Goal: Transaction & Acquisition: Obtain resource

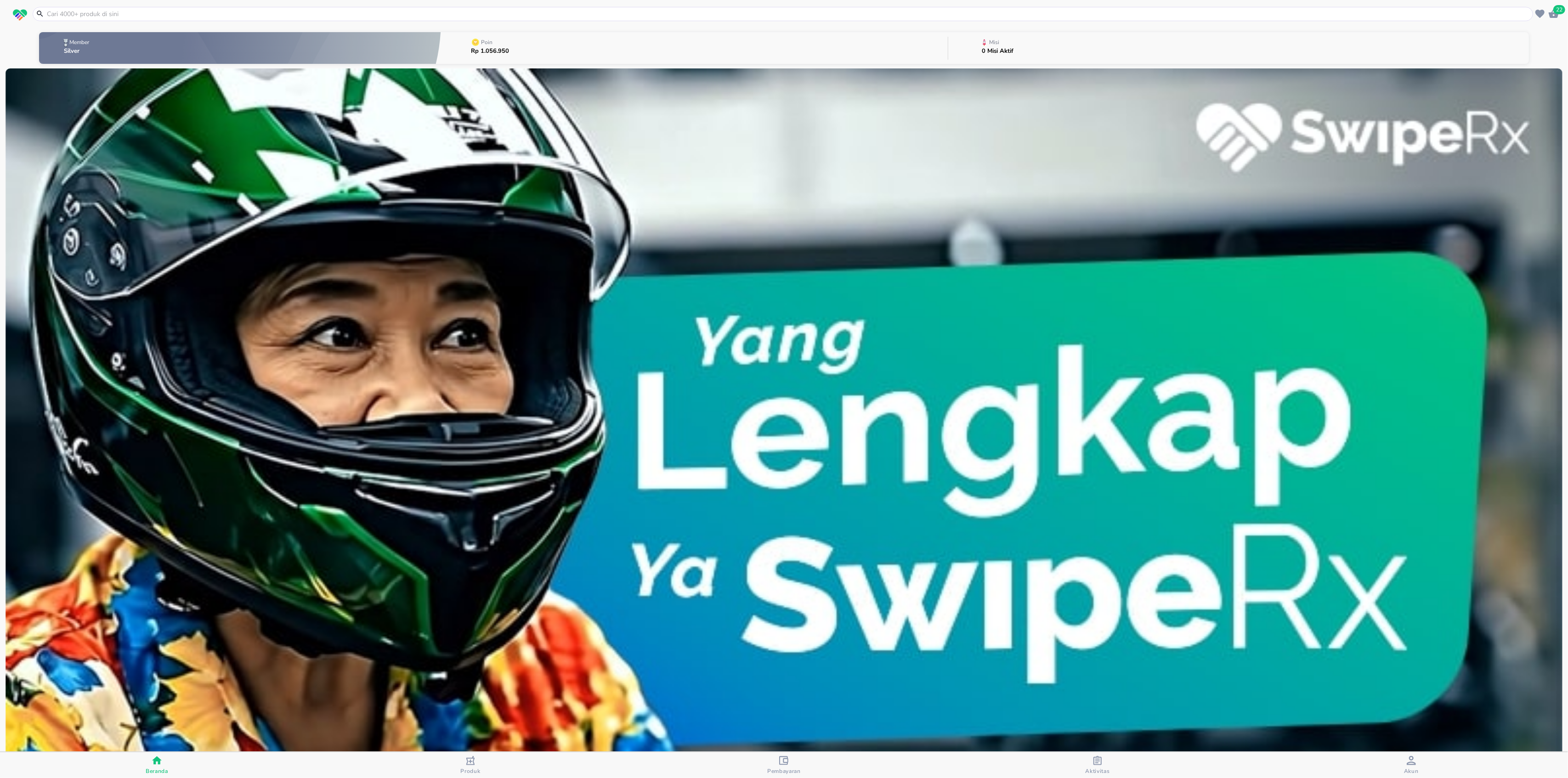
click at [708, 56] on button "Poin Rp 1.056.950" at bounding box center [693, 48] width 506 height 36
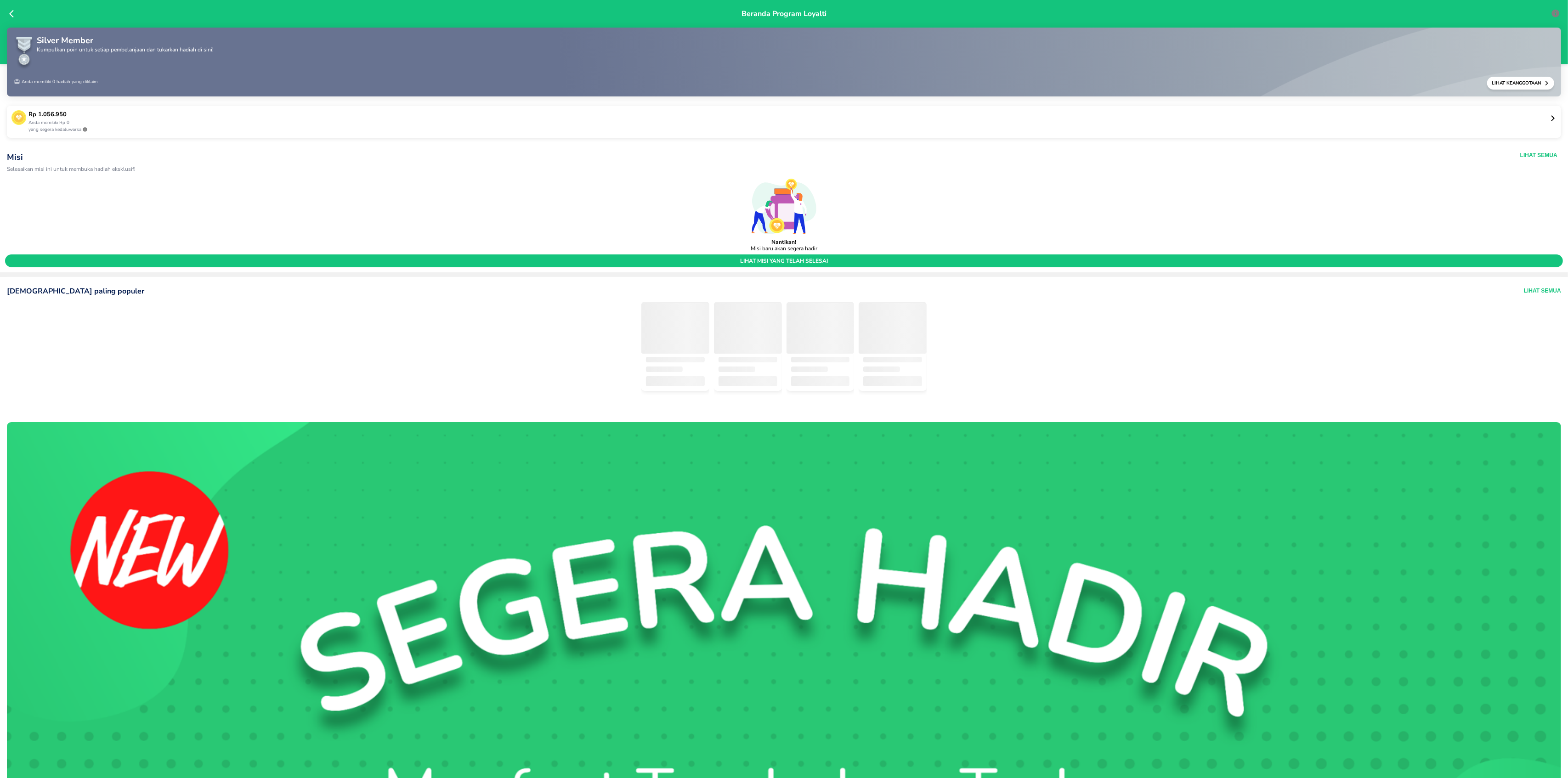
click at [1550, 114] on icon at bounding box center [1553, 117] width 7 height 7
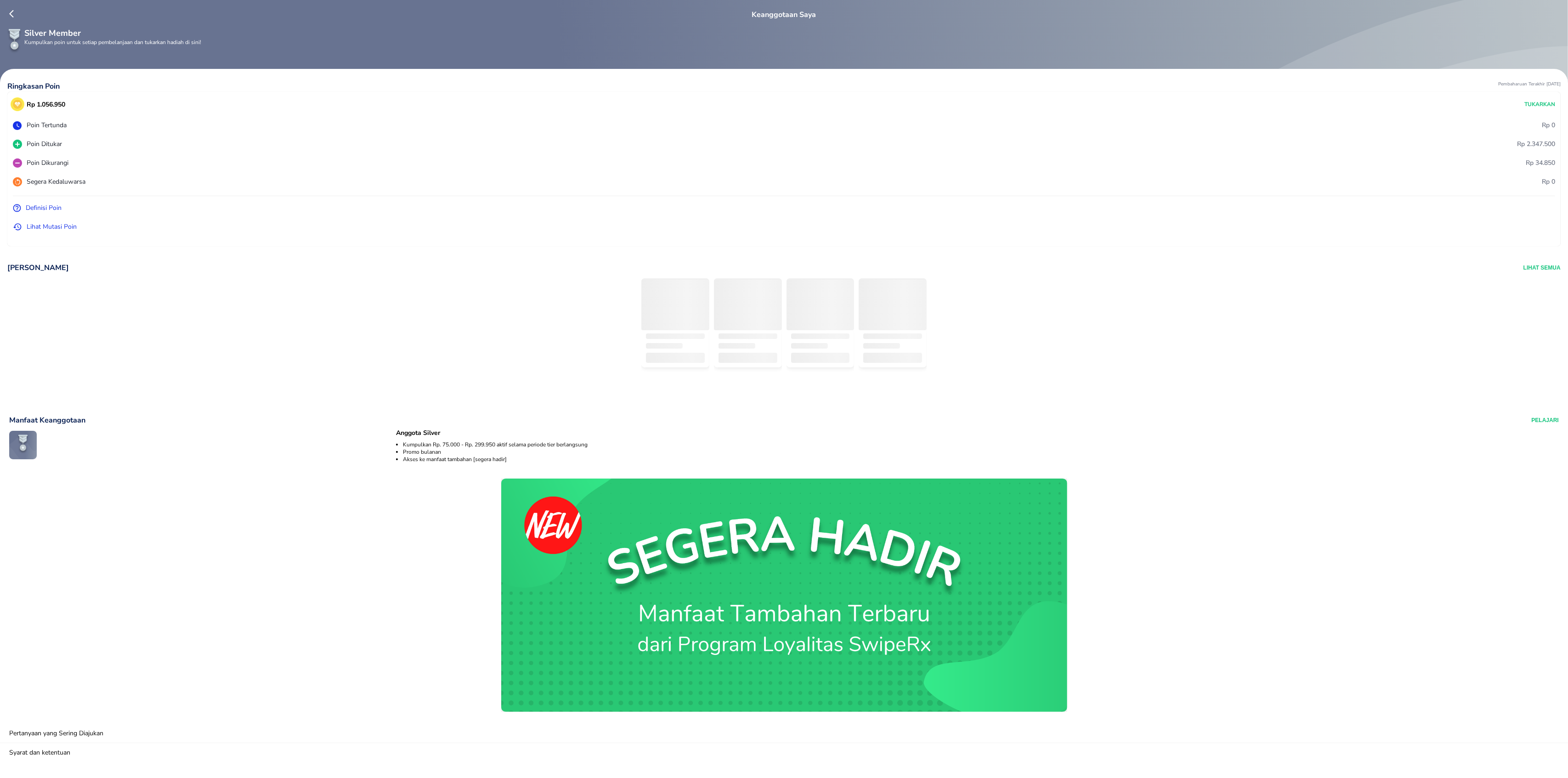
click at [56, 228] on p "Lihat Mutasi Poin" at bounding box center [51, 227] width 50 height 9
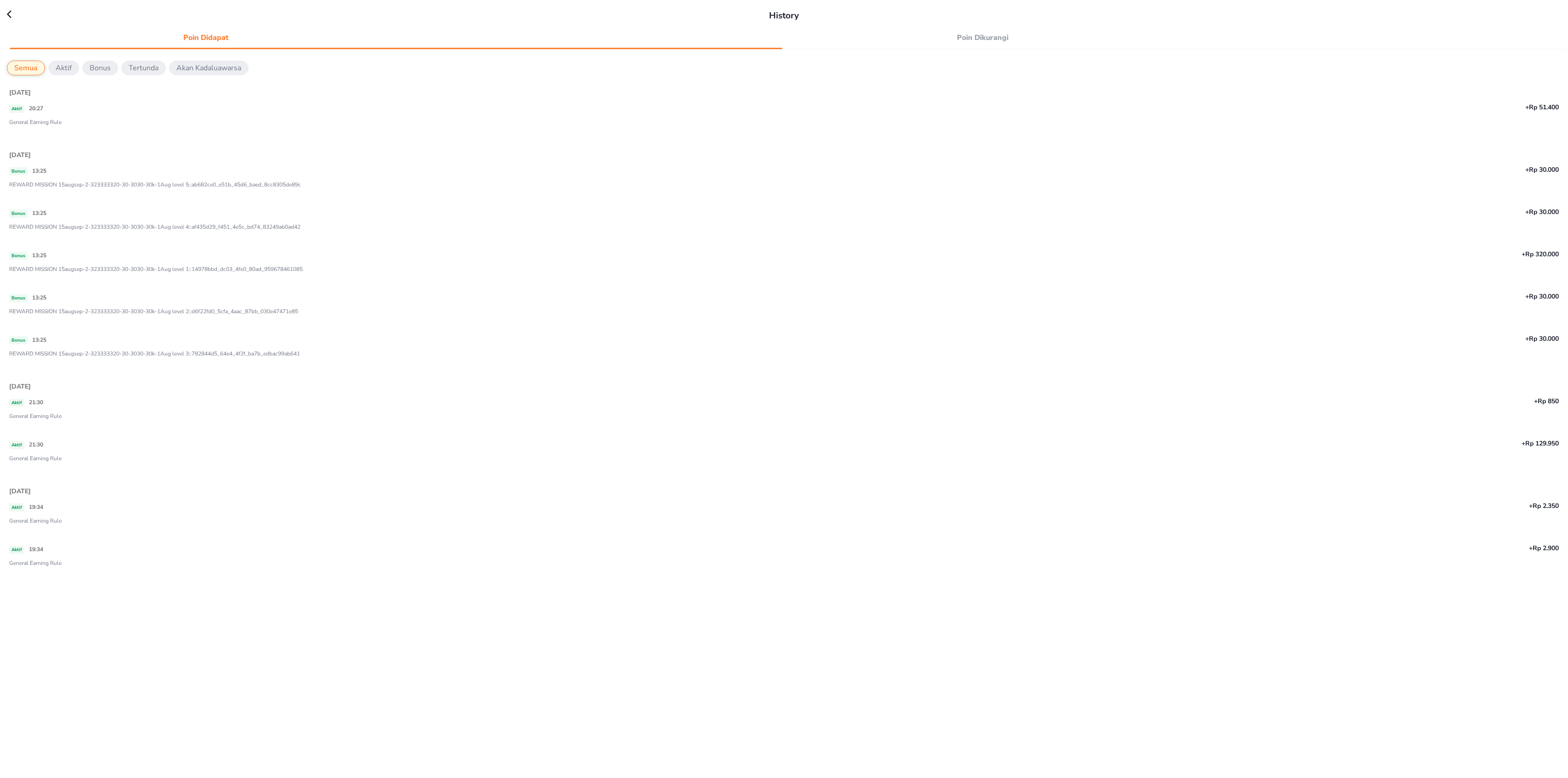
click at [974, 45] on button "Poin Dikurangi" at bounding box center [983, 38] width 392 height 16
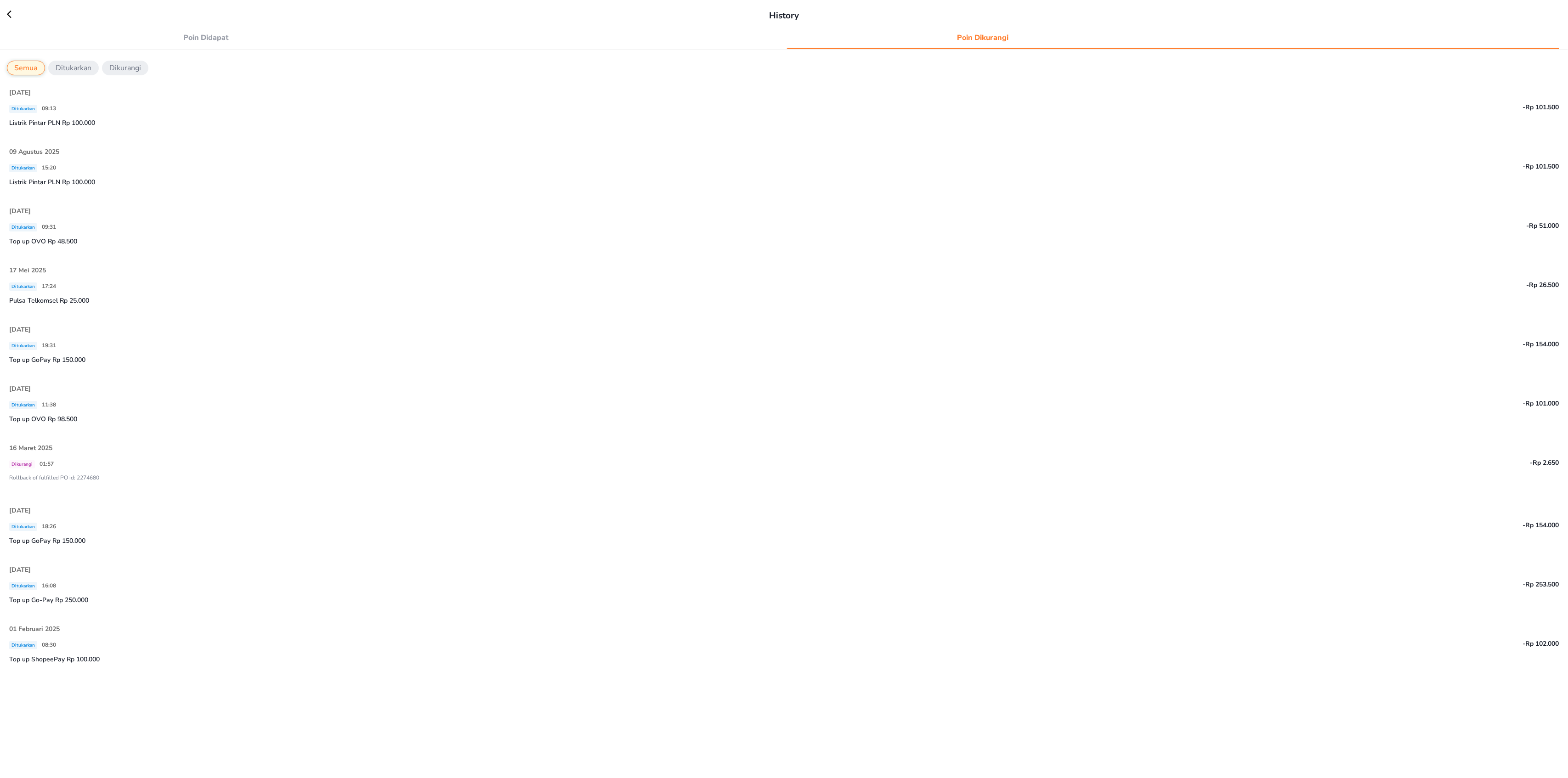
click at [30, 123] on p "Listrik Pintar PLN Rp 100.000" at bounding box center [784, 123] width 1550 height 9
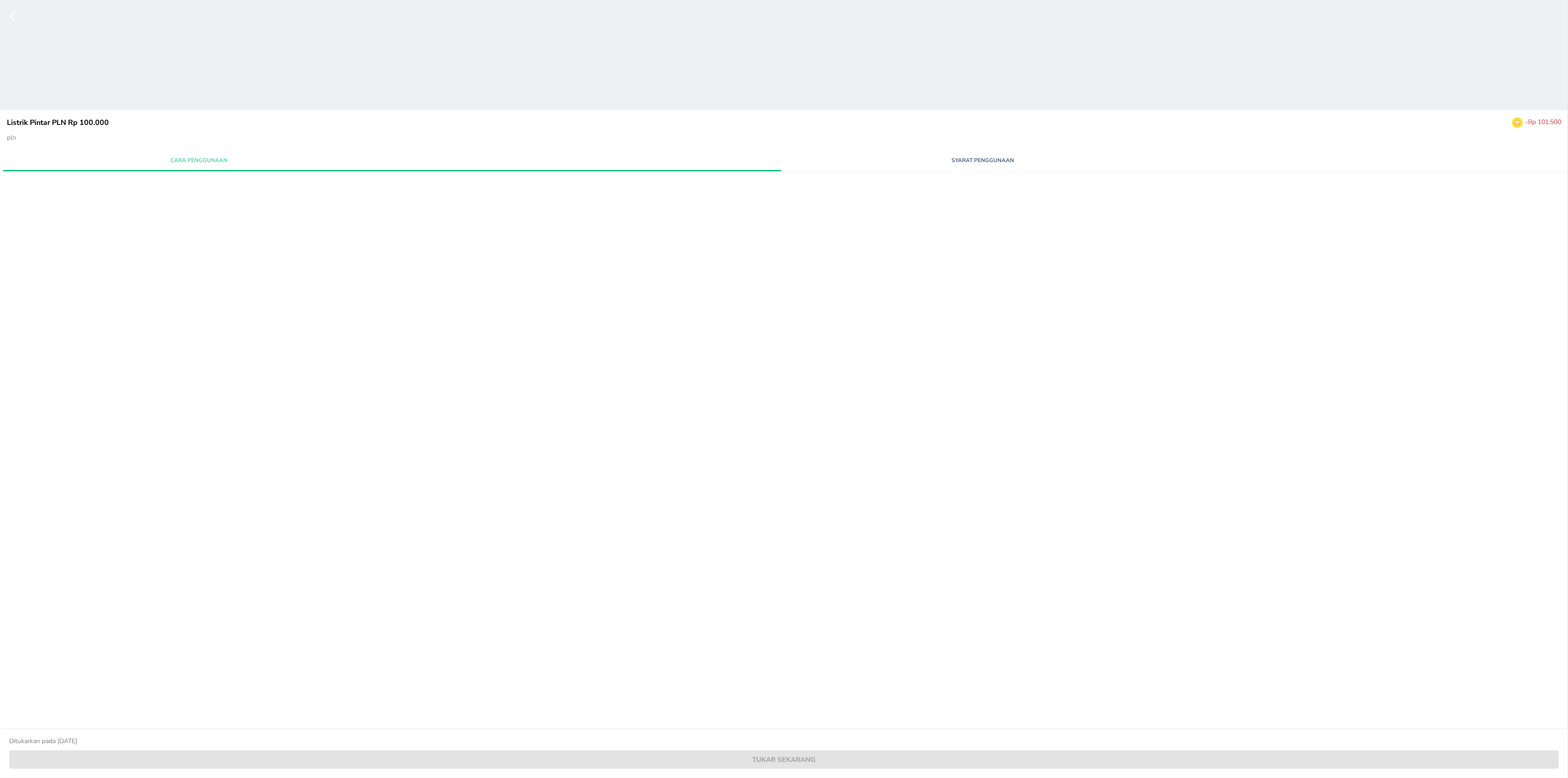
click at [967, 164] on span "Syarat Penggunaan" at bounding box center [983, 160] width 381 height 9
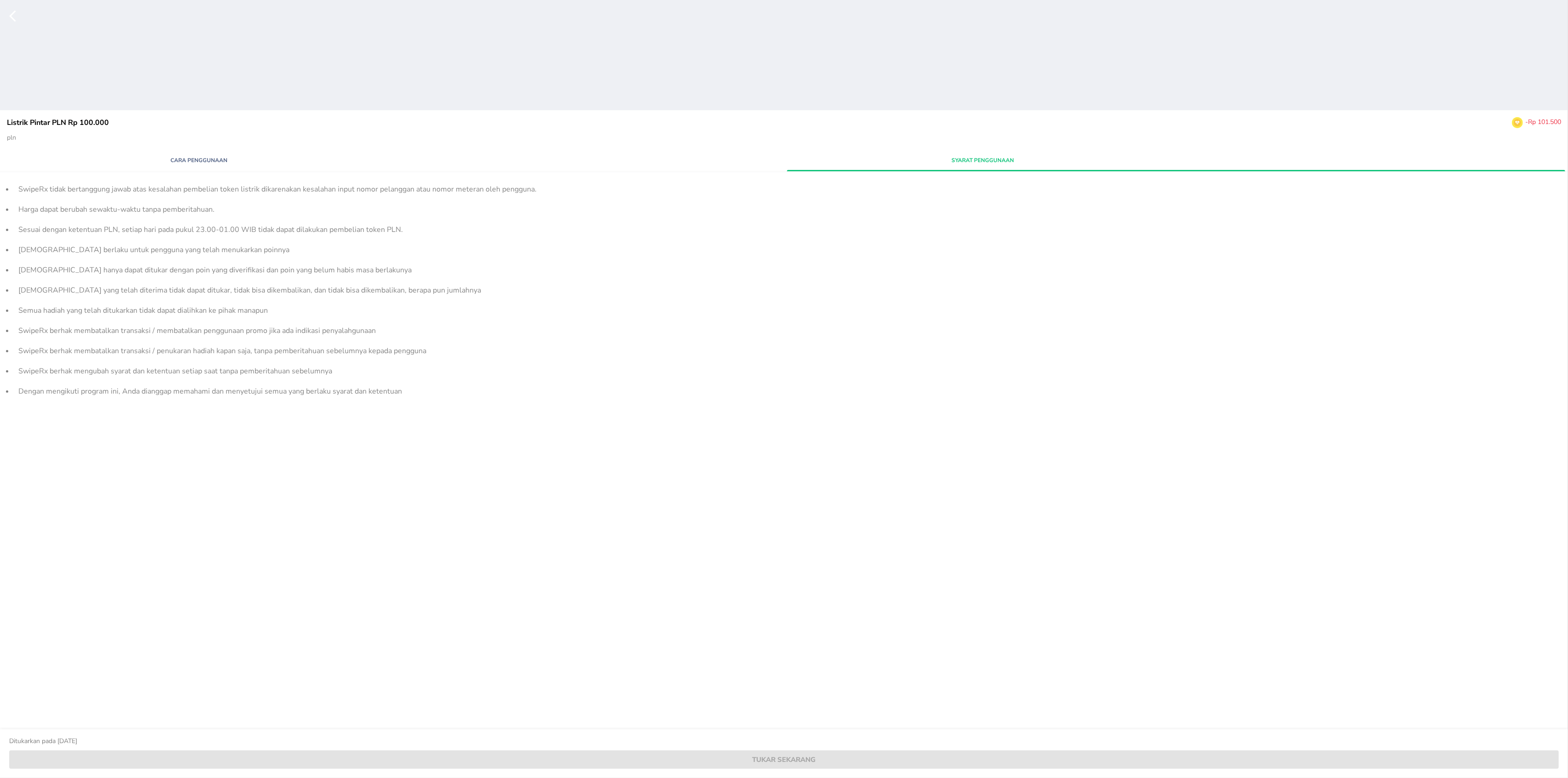
click at [216, 162] on span "Cara Penggunaan" at bounding box center [199, 160] width 381 height 9
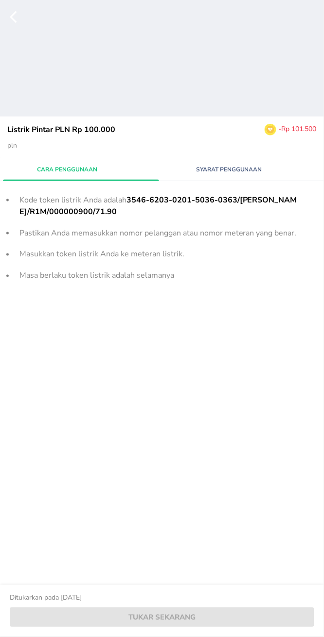
click at [12, 20] on icon "button" at bounding box center [19, 17] width 19 height 15
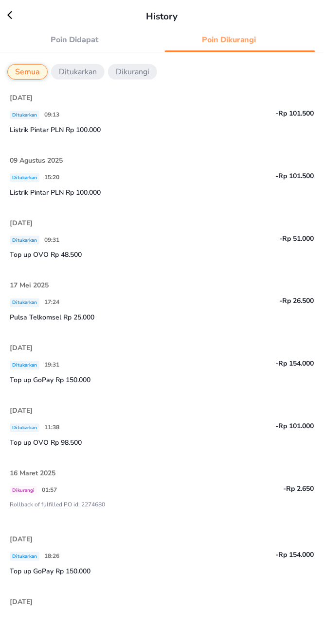
click at [9, 12] on icon at bounding box center [14, 15] width 15 height 10
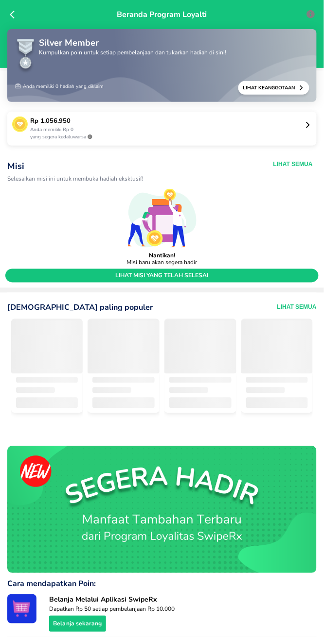
click at [236, 131] on p "Anda memiliki Rp 0" at bounding box center [167, 129] width 274 height 7
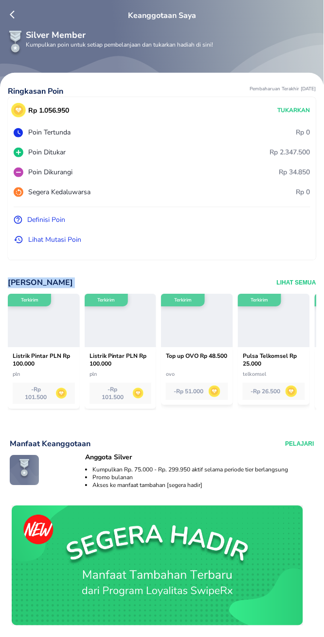
drag, startPoint x: 29, startPoint y: 329, endPoint x: 105, endPoint y: 227, distance: 126.7
click at [105, 227] on div "Ringkasan Poin Pembaharuan Terakhir [DATE] Rp 1.056.950 Tukarkan Poin Tertunda …" at bounding box center [162, 381] width 324 height 616
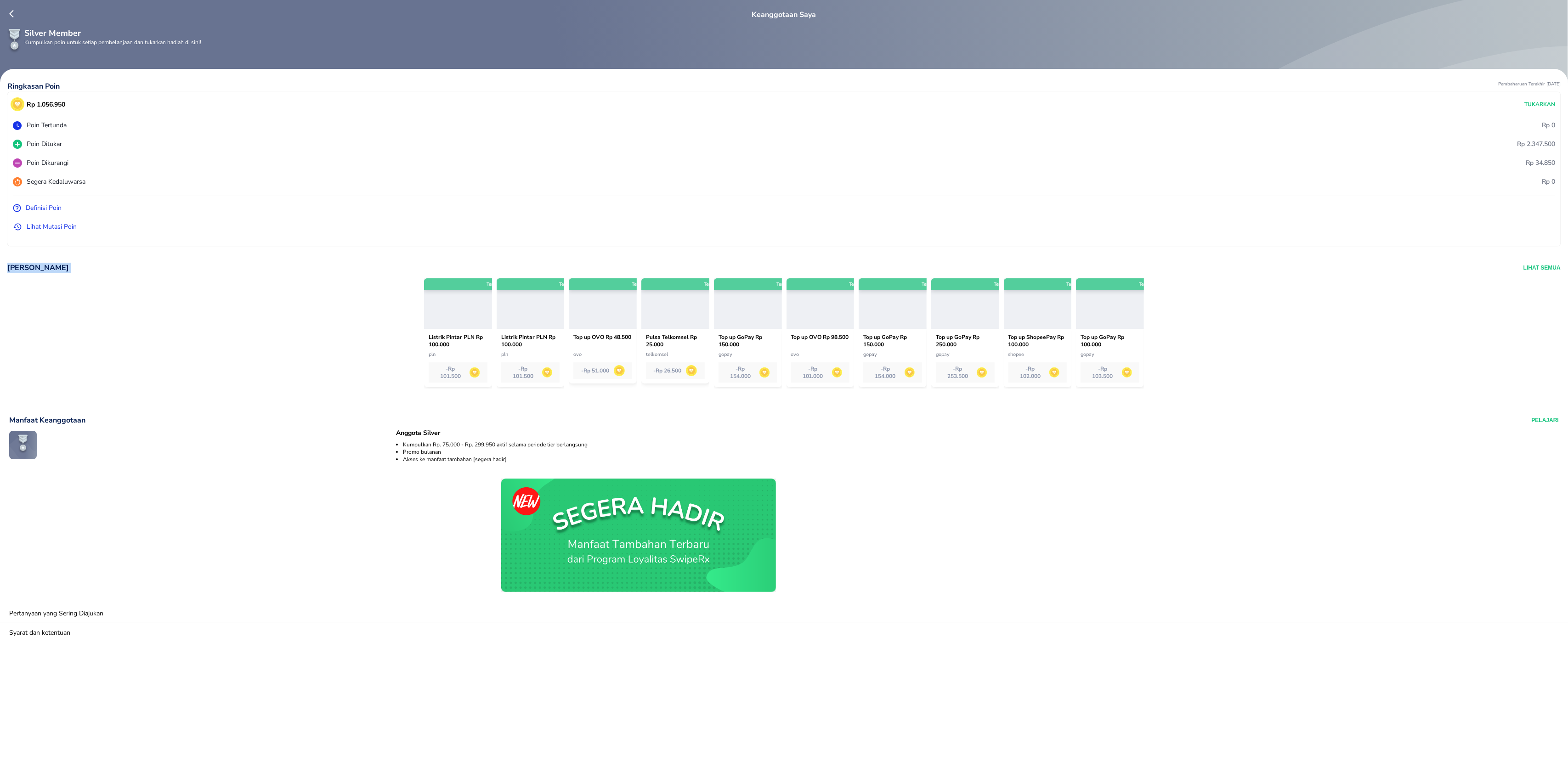
click at [450, 320] on div at bounding box center [458, 303] width 68 height 50
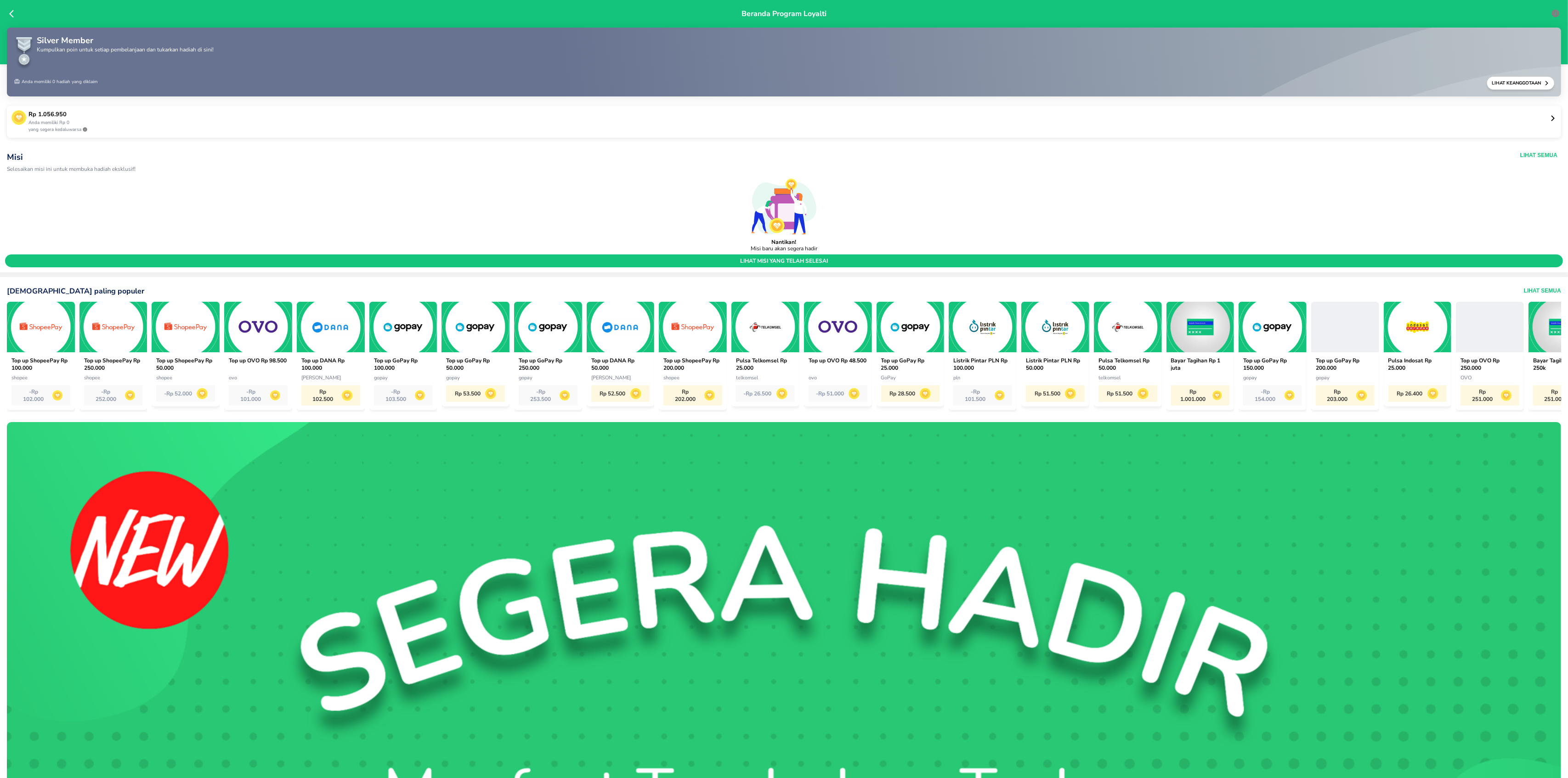
click at [1550, 115] on icon at bounding box center [1553, 117] width 7 height 7
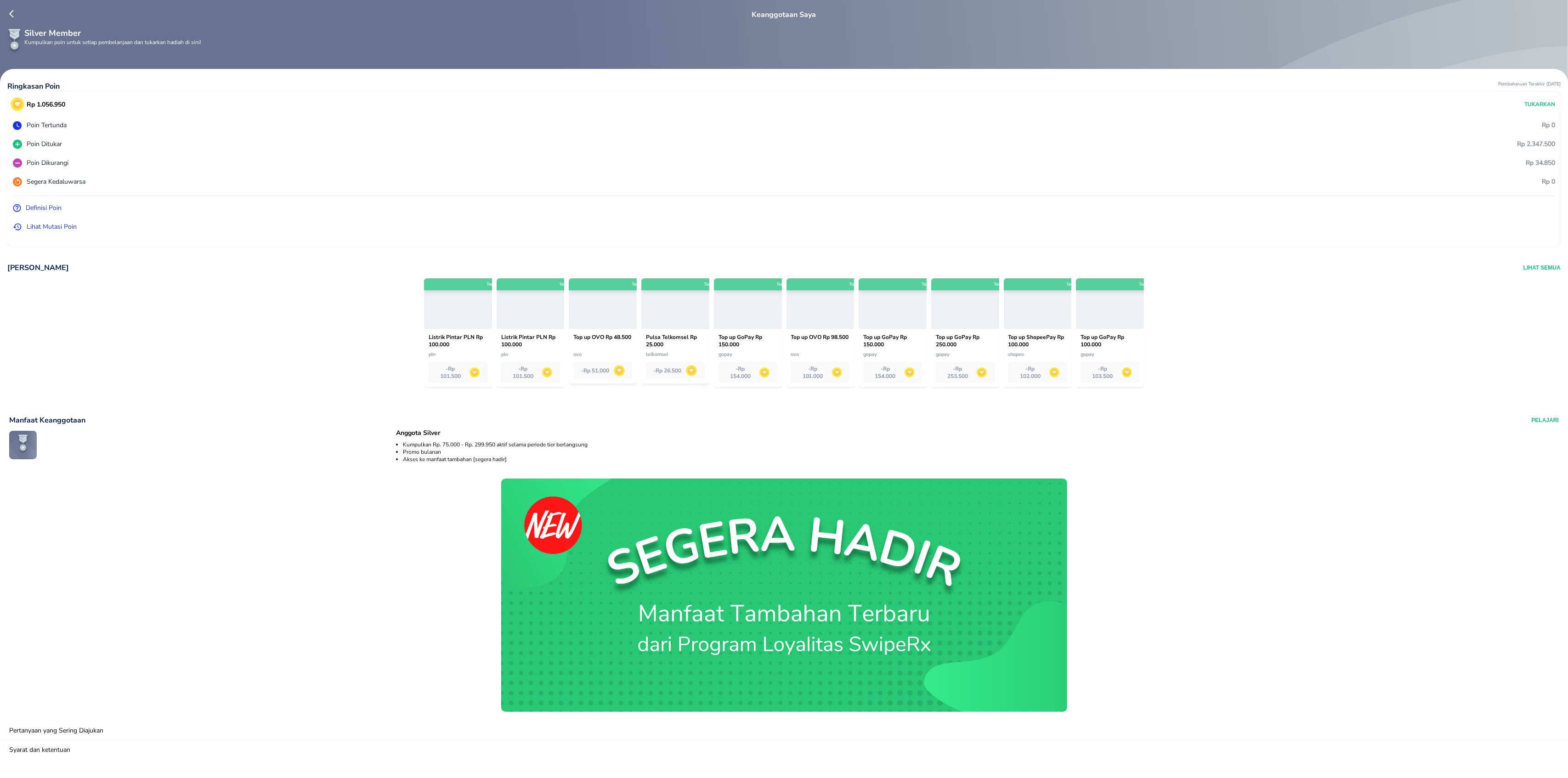
click at [508, 298] on div at bounding box center [531, 303] width 68 height 50
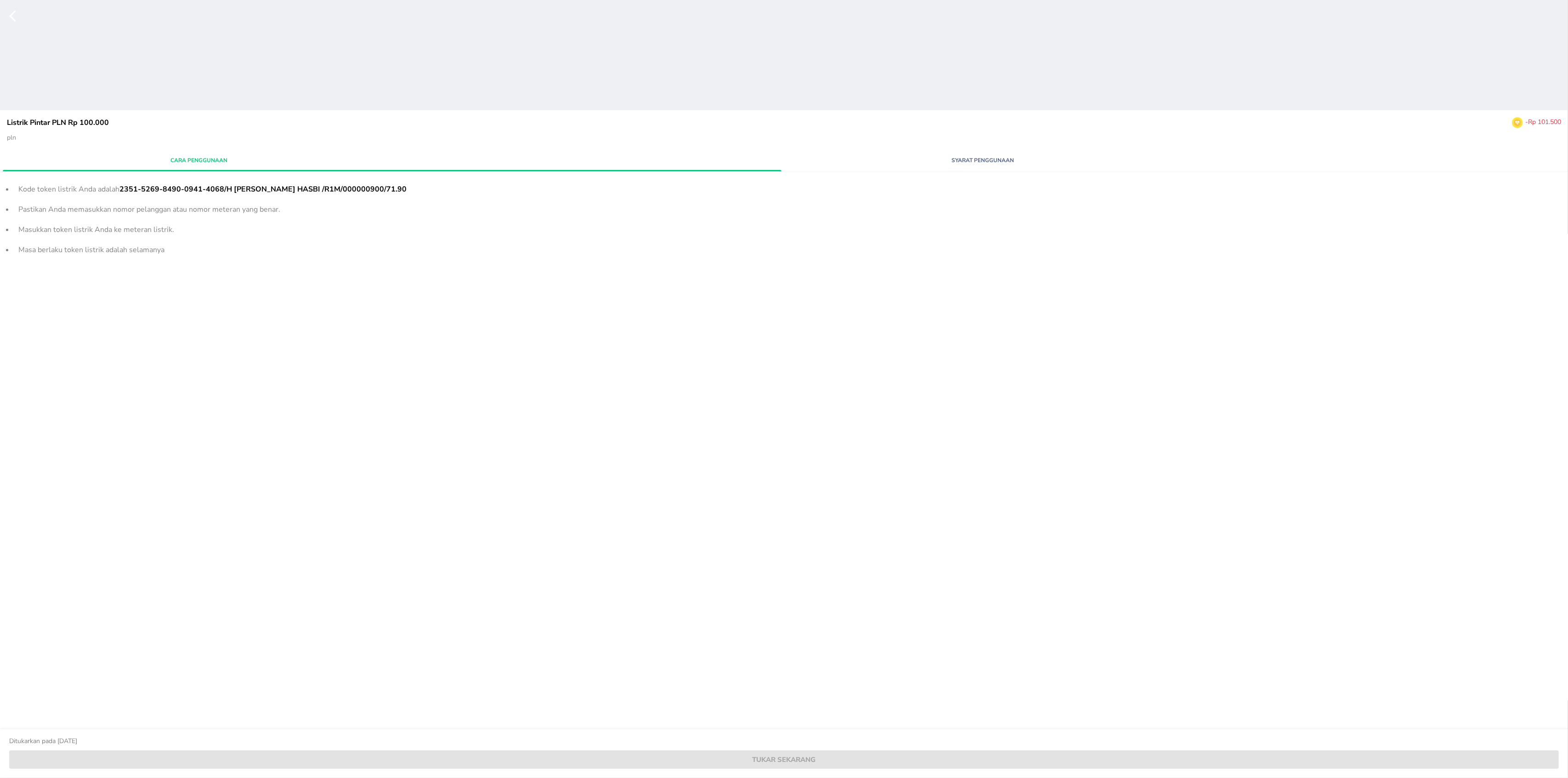
click at [8, 17] on button "button" at bounding box center [9, 55] width 18 height 111
click at [14, 18] on icon "button" at bounding box center [18, 16] width 18 height 14
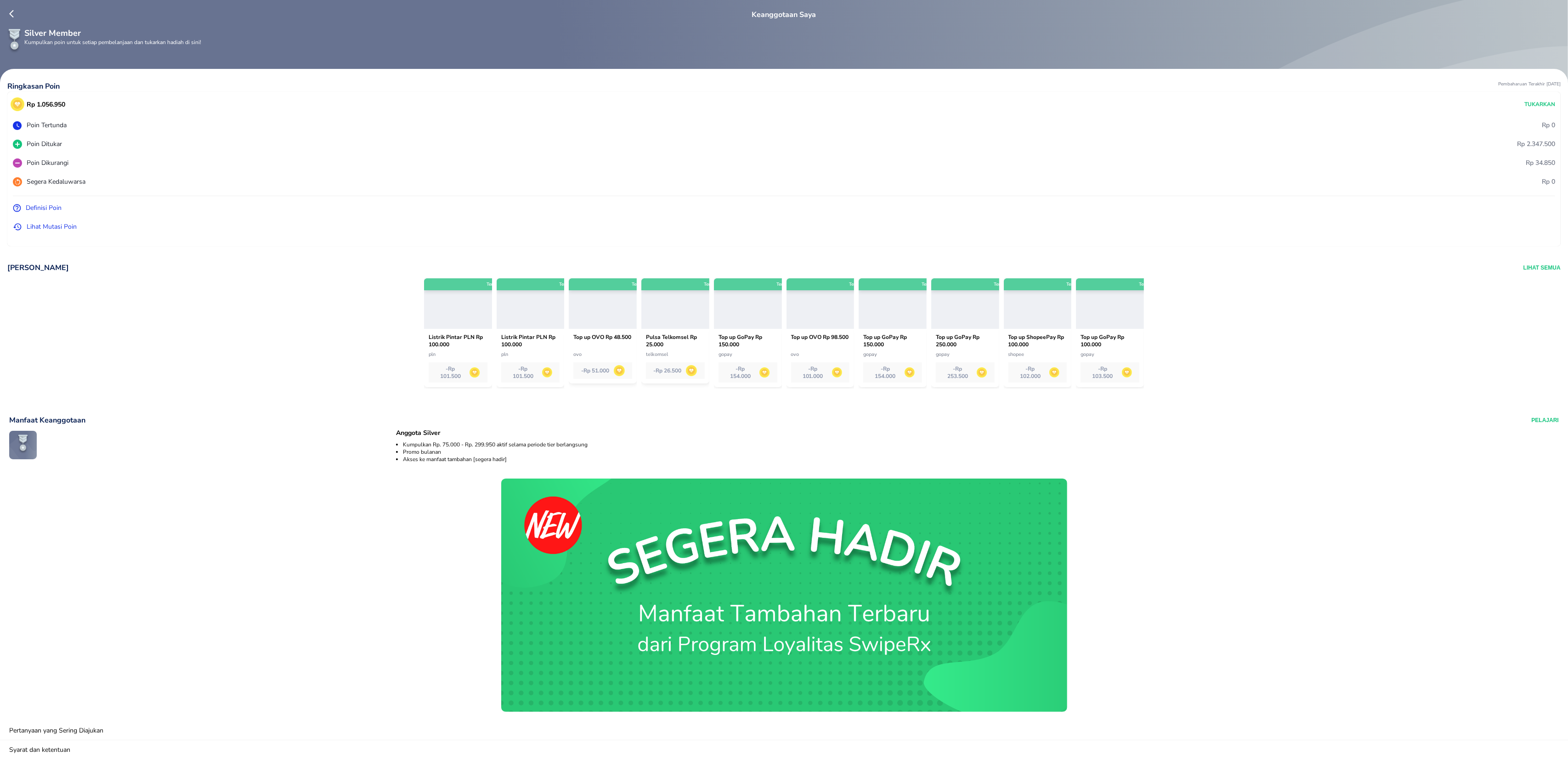
click at [440, 307] on div at bounding box center [458, 303] width 68 height 50
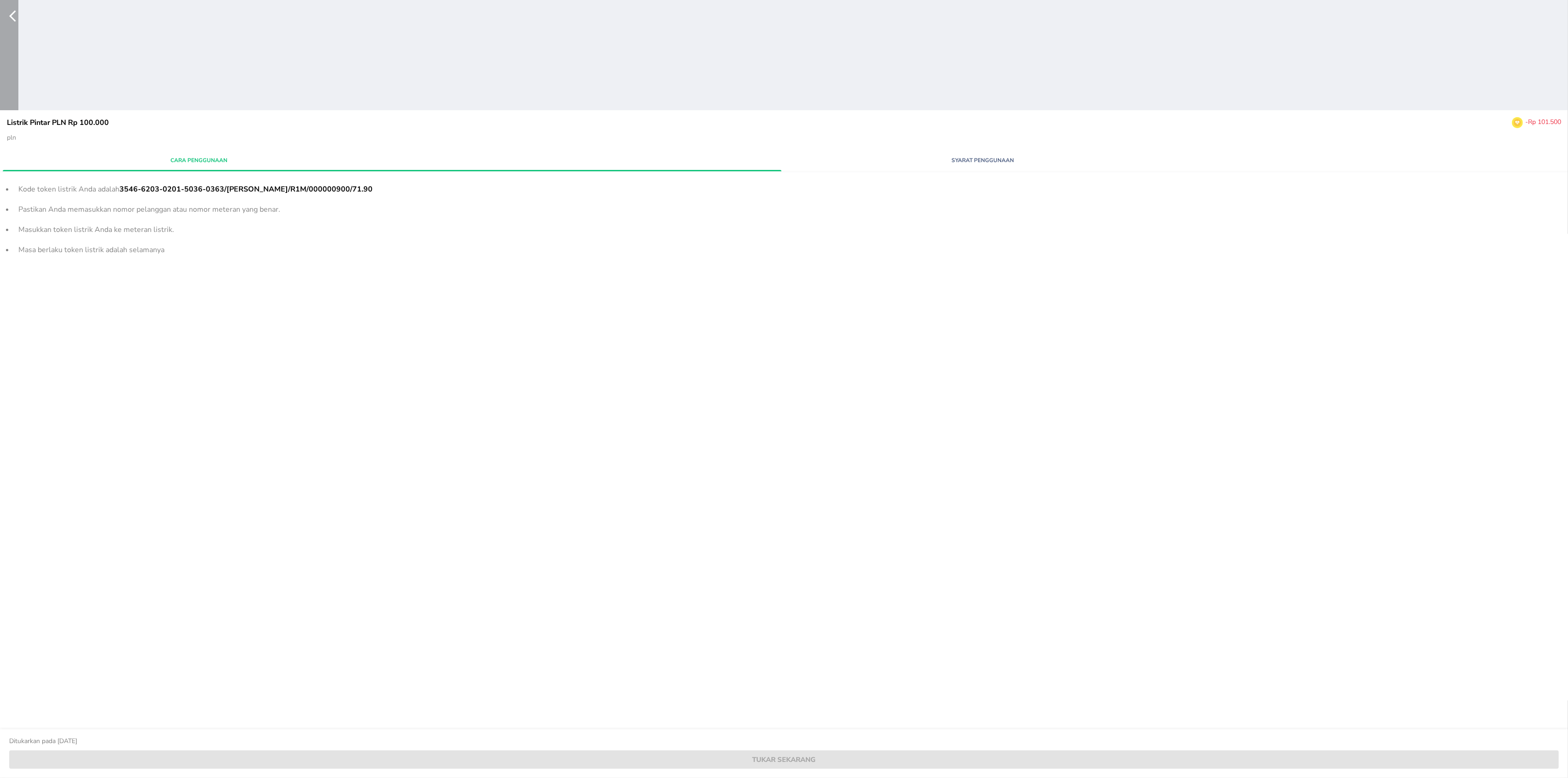
drag, startPoint x: 14, startPoint y: 20, endPoint x: 24, endPoint y: 5, distance: 18.0
click at [14, 19] on icon "button" at bounding box center [12, 16] width 7 height 11
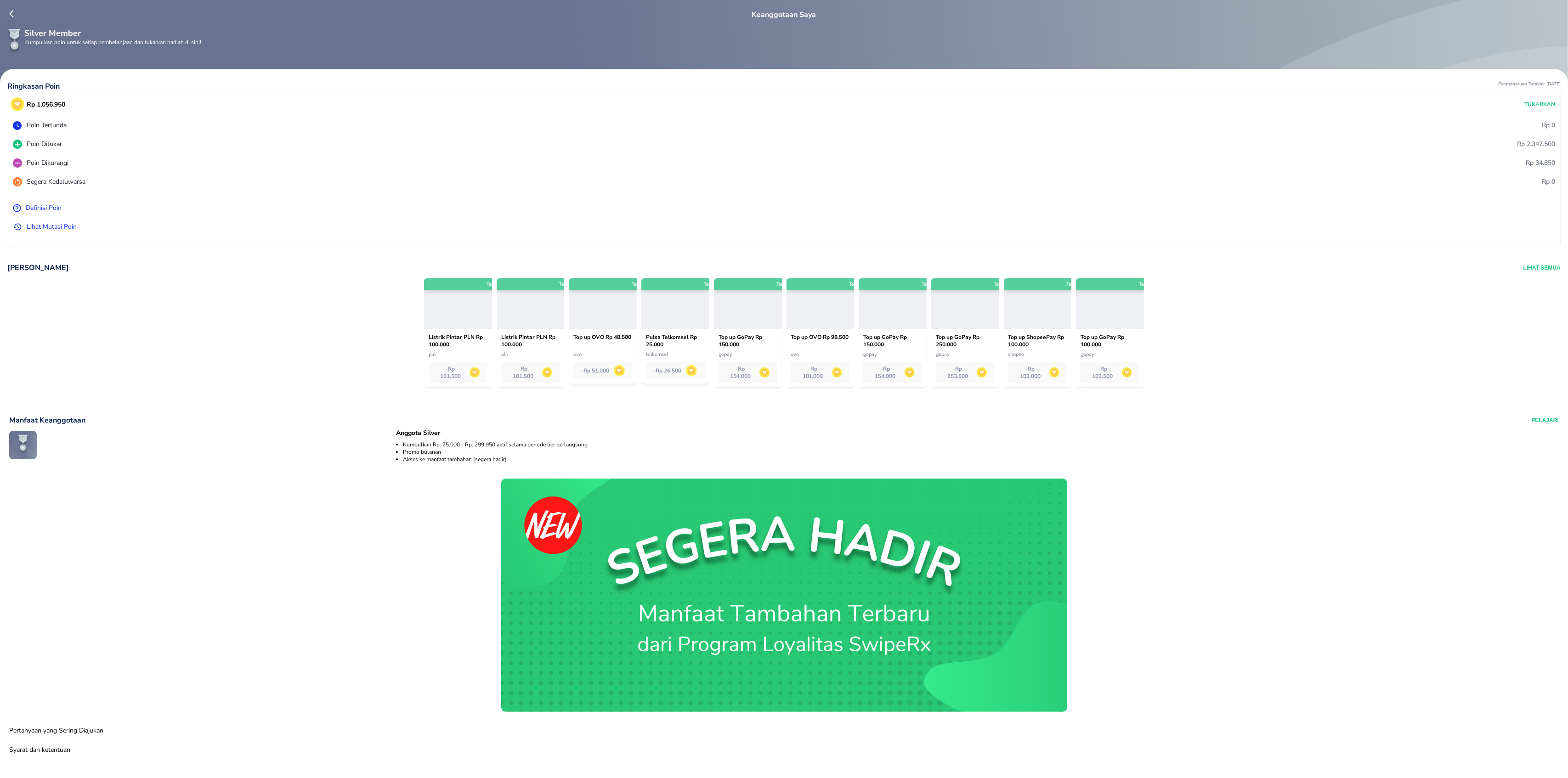
click at [12, 11] on icon at bounding box center [11, 14] width 5 height 8
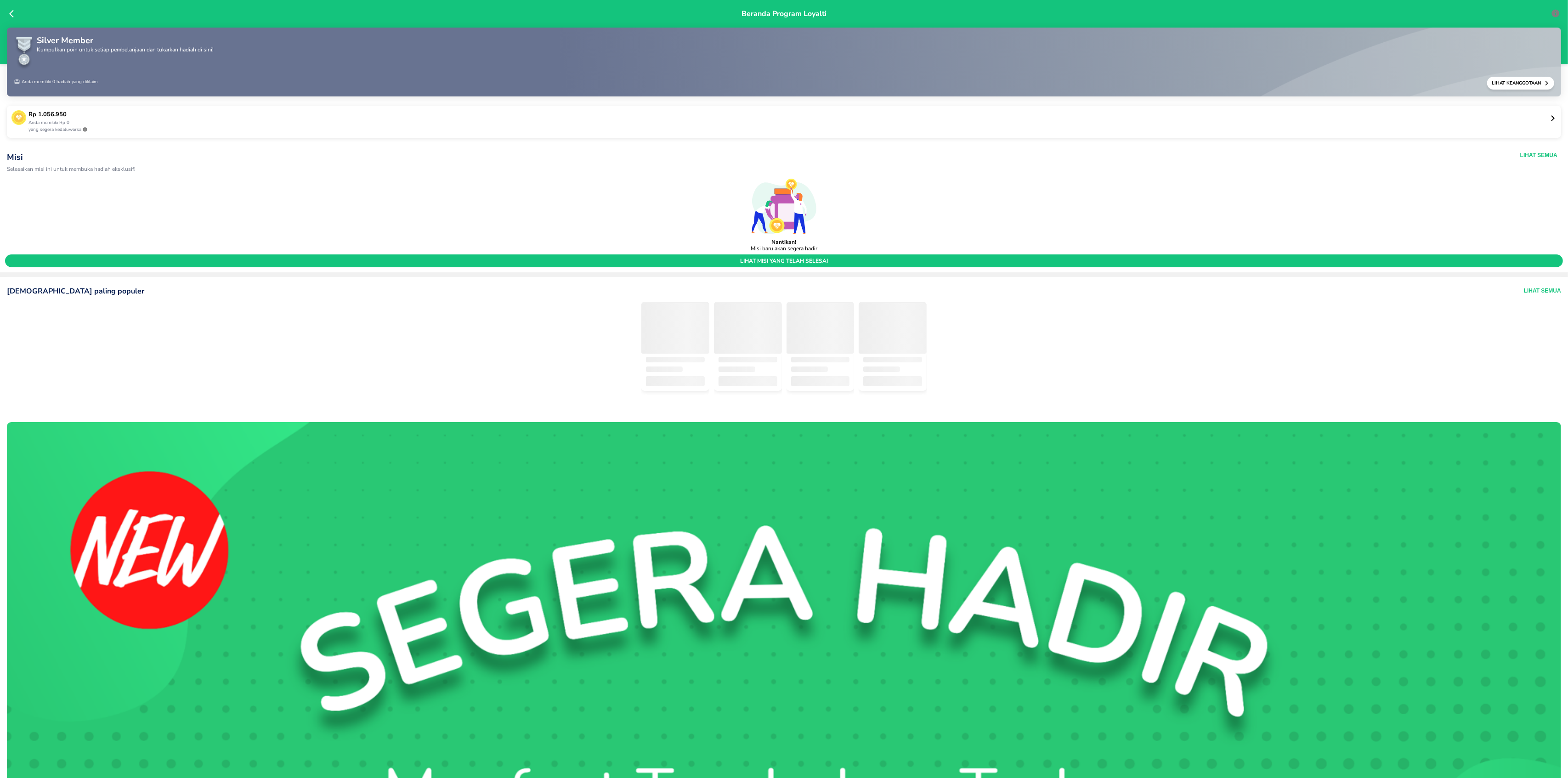
click at [1550, 118] on icon at bounding box center [1553, 117] width 7 height 7
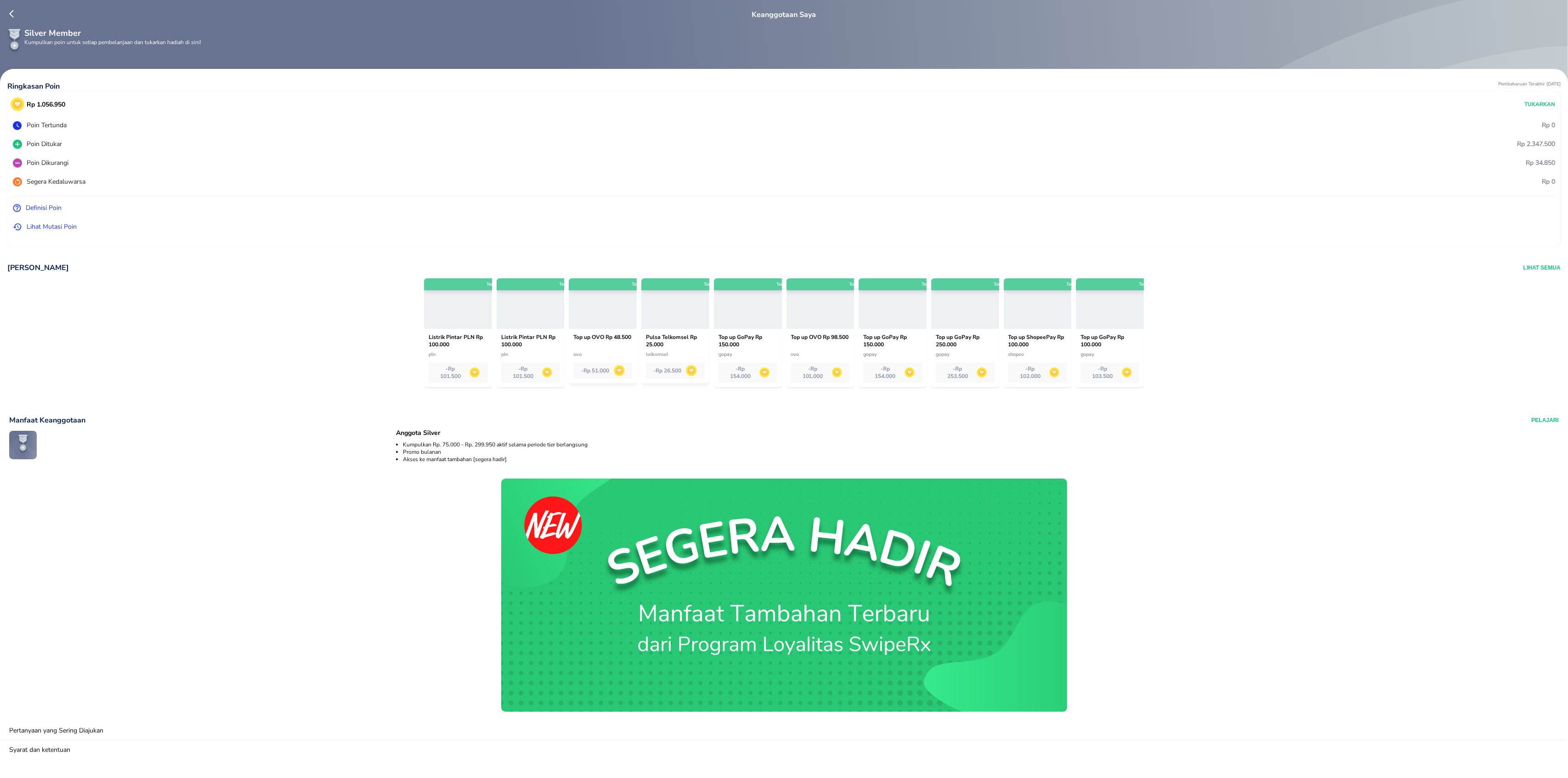
click at [468, 298] on div at bounding box center [458, 303] width 68 height 50
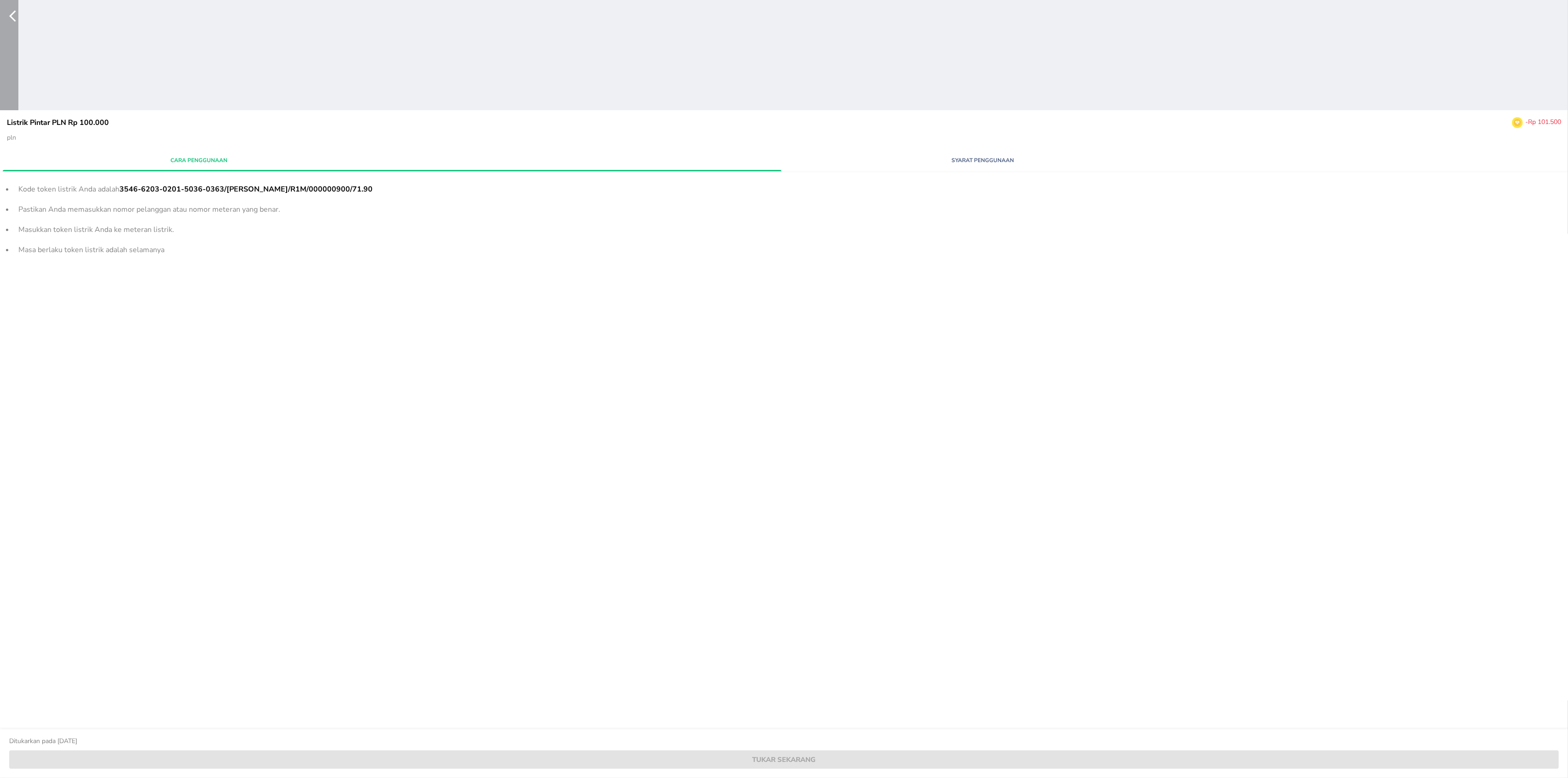
click at [11, 15] on icon "button" at bounding box center [12, 16] width 7 height 11
